Goal: Task Accomplishment & Management: Manage account settings

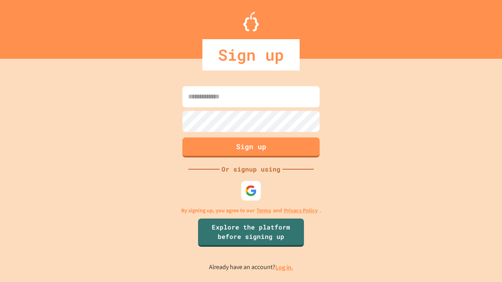
click at [285, 267] on link "Log in." at bounding box center [284, 267] width 18 height 8
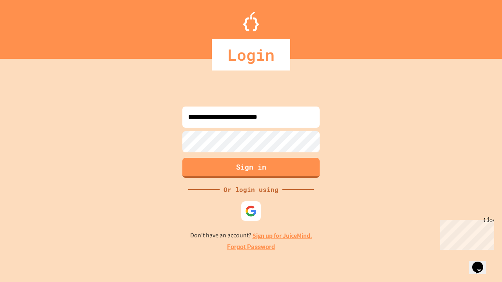
type input "**********"
